Goal: Task Accomplishment & Management: Complete application form

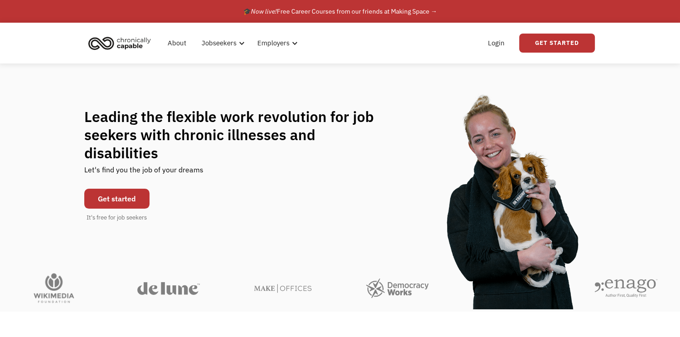
click at [127, 192] on link "Get started" at bounding box center [116, 198] width 65 height 20
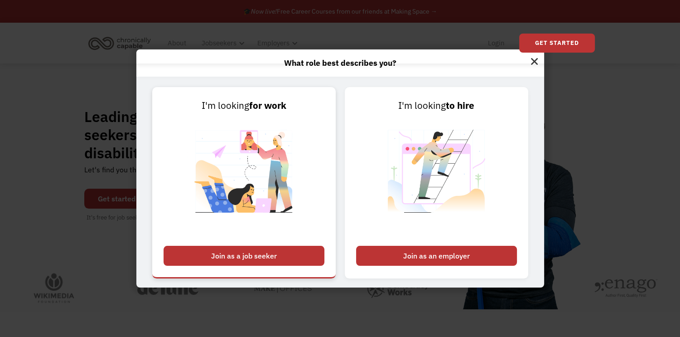
click at [246, 251] on div "Join as a job seeker" at bounding box center [244, 256] width 161 height 20
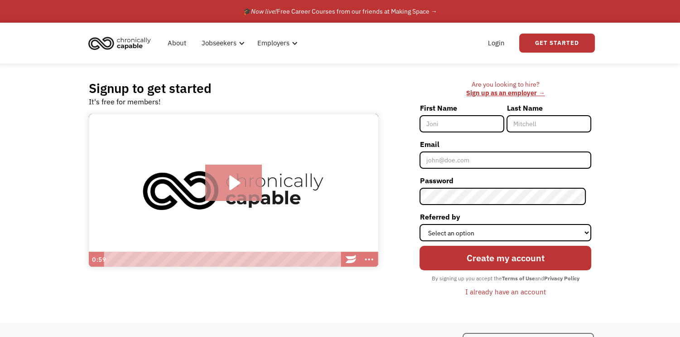
click at [239, 186] on icon "Play Video: Introducing Chronically Capable" at bounding box center [233, 182] width 57 height 36
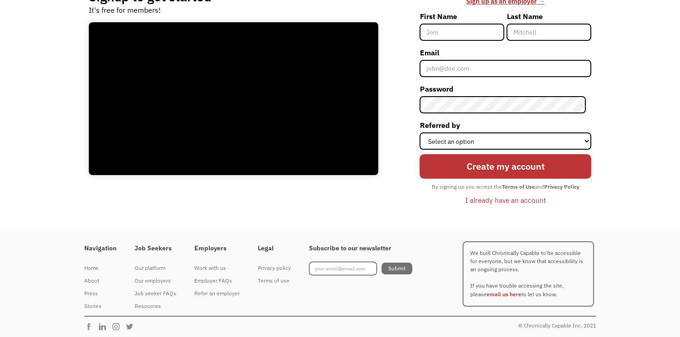
scroll to position [94, 0]
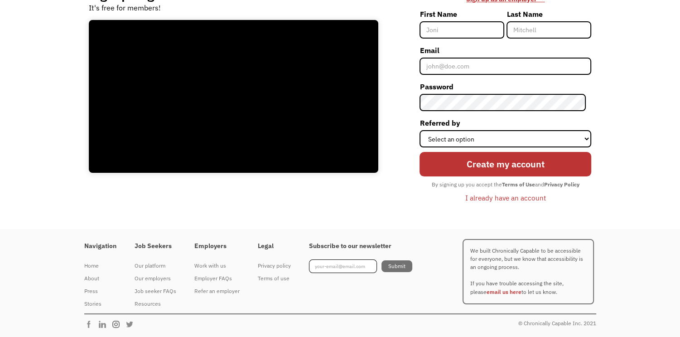
click at [117, 322] on img at bounding box center [118, 323] width 14 height 9
